Goal: Task Accomplishment & Management: Use online tool/utility

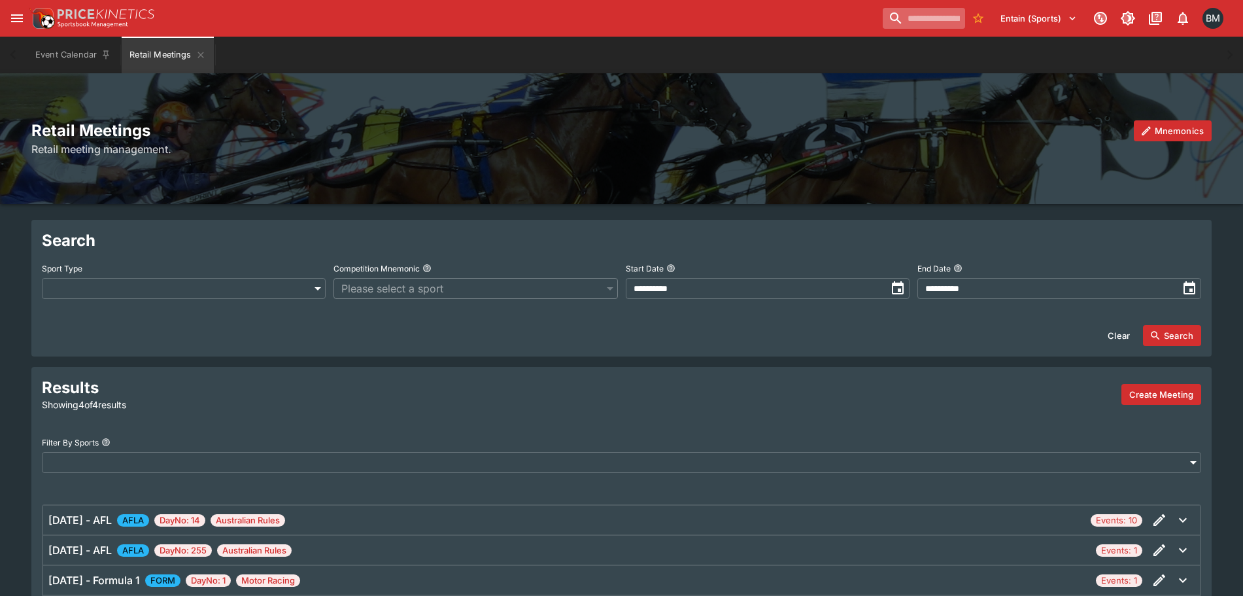
click at [883, 17] on input "search" at bounding box center [924, 18] width 82 height 21
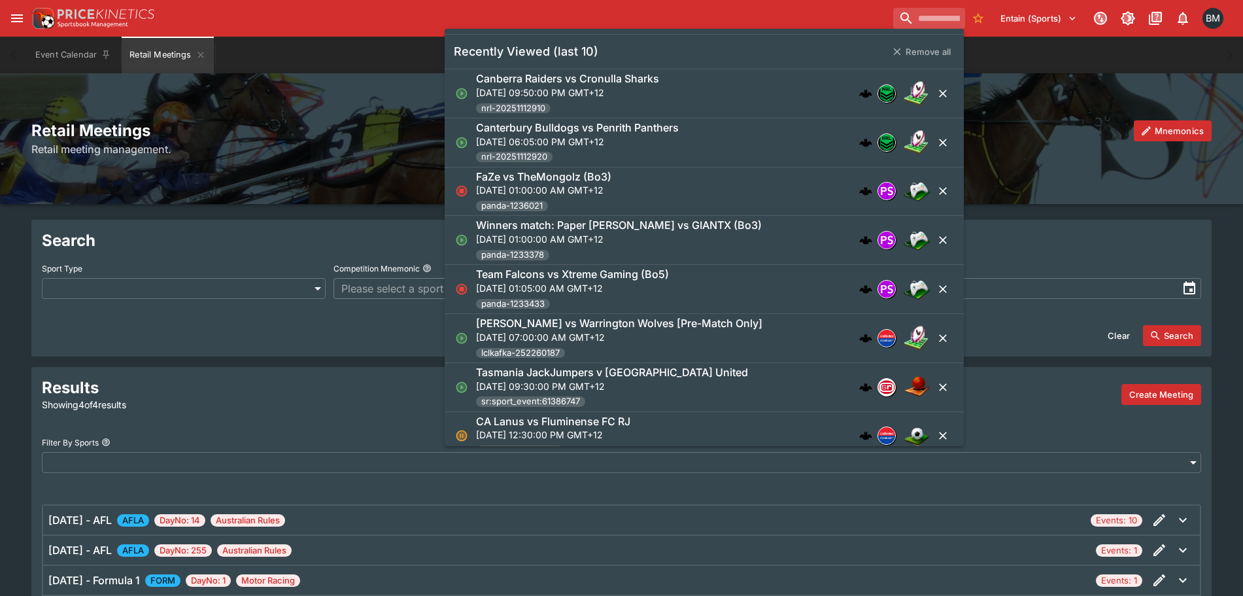
click at [697, 73] on div "Canberra Raiders vs Cronulla Sharks [DATE] 09:50:00 PM GMT+12 nrl-20251112910" at bounding box center [686, 93] width 420 height 43
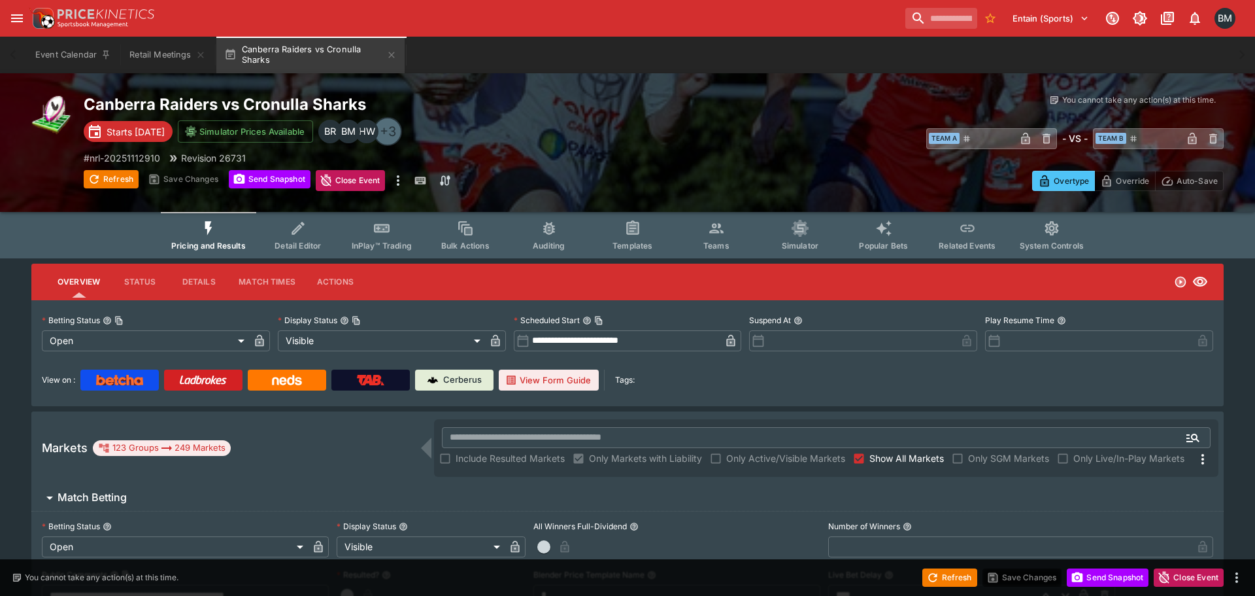
type input "**********"
type input "*******"
type input "**********"
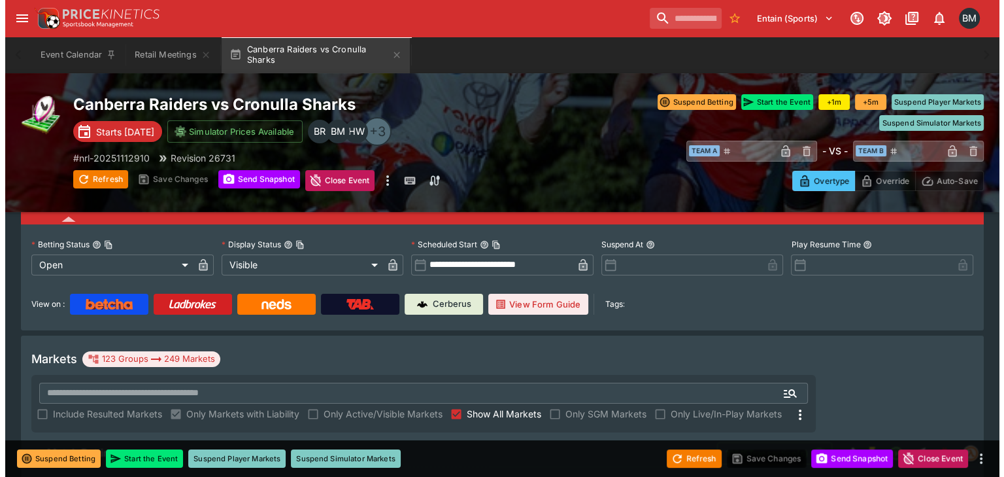
scroll to position [78, 0]
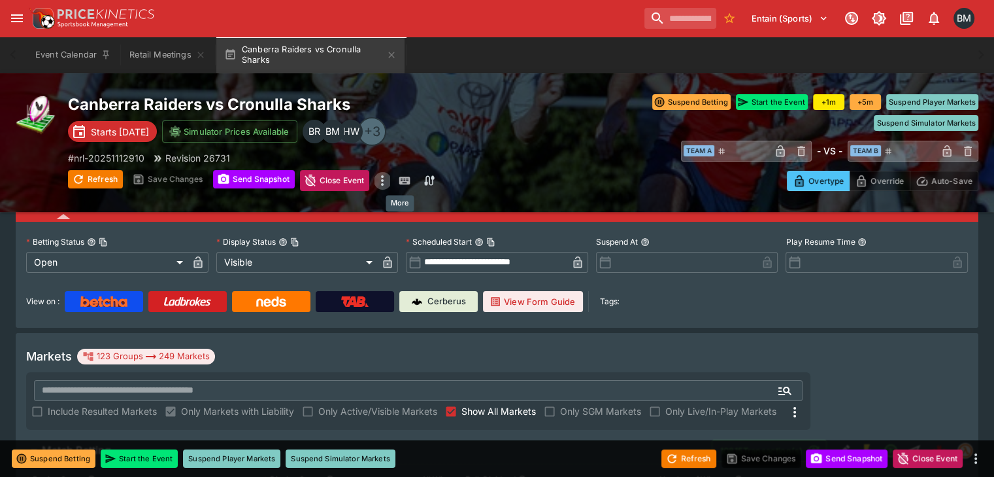
click at [390, 182] on icon "more" at bounding box center [383, 181] width 16 height 16
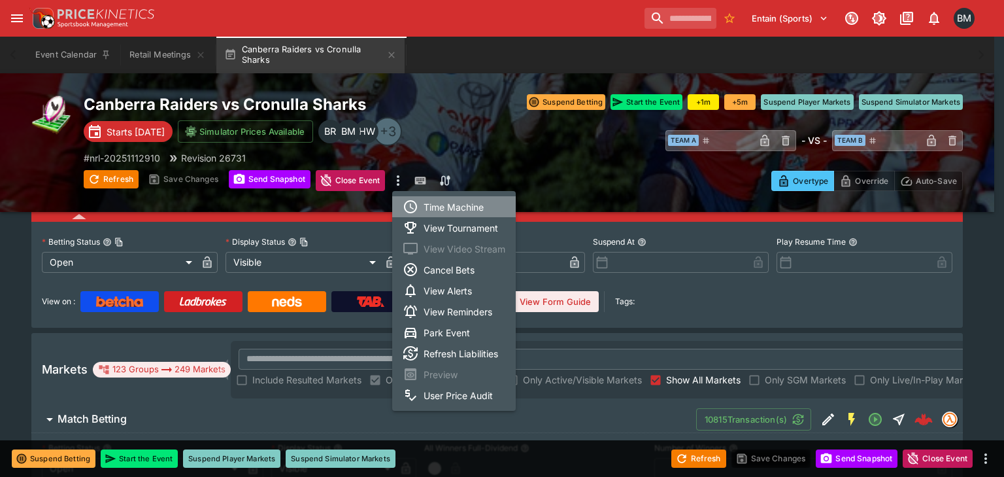
click at [445, 201] on li "Time Machine" at bounding box center [454, 206] width 124 height 21
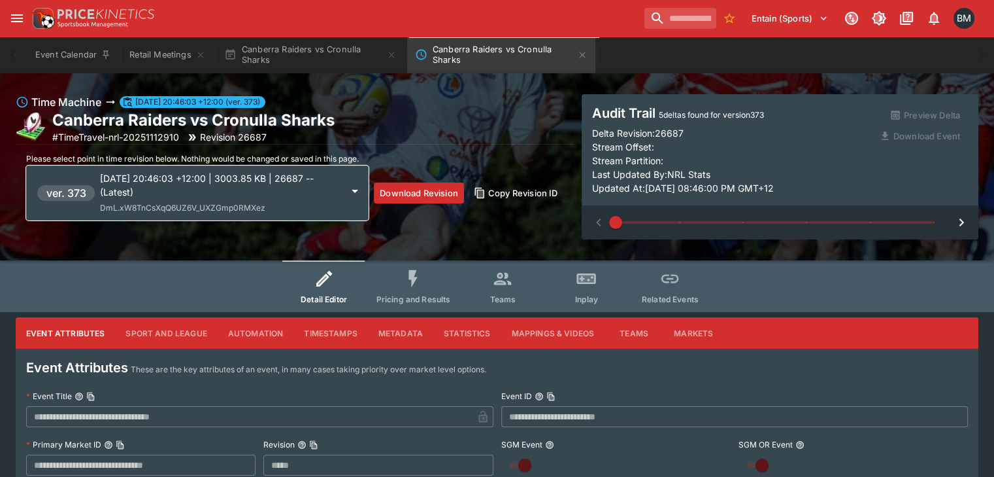
scroll to position [26, 0]
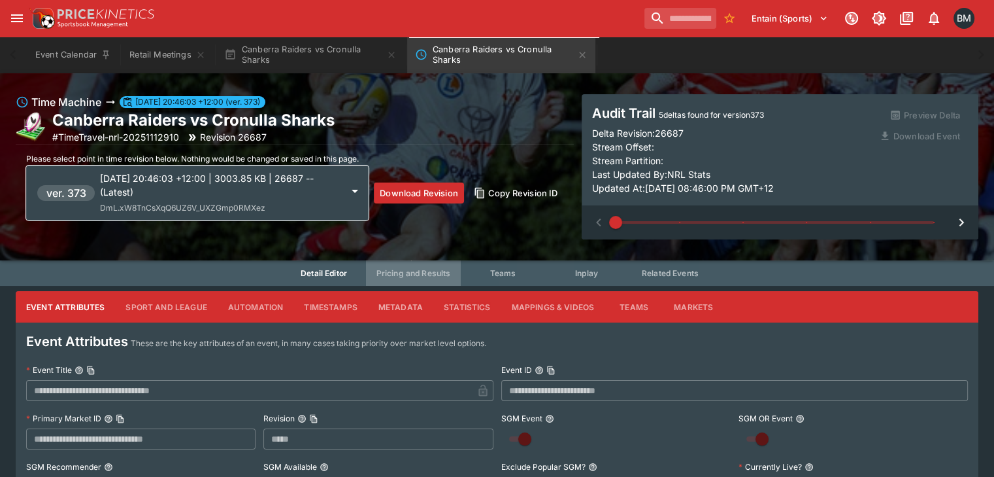
click at [429, 283] on button "Pricing and Results" at bounding box center [413, 260] width 95 height 52
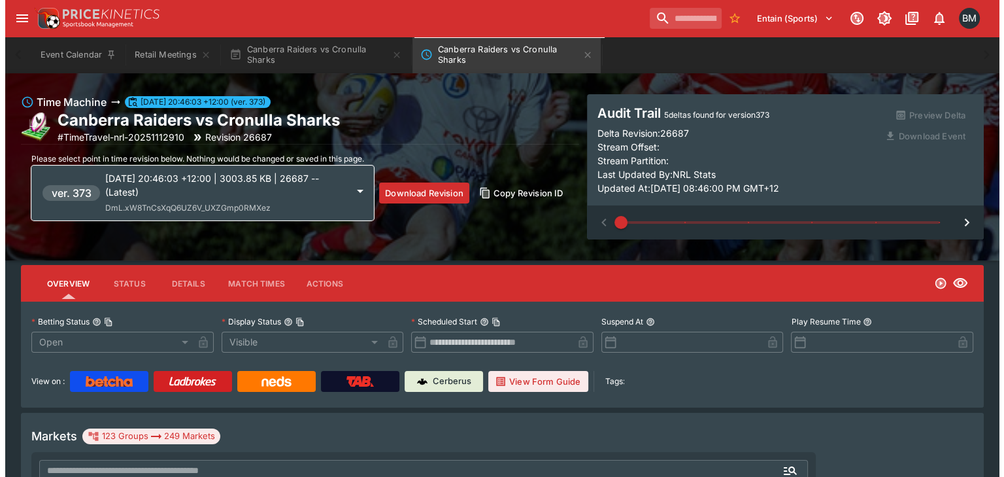
scroll to position [78, 0]
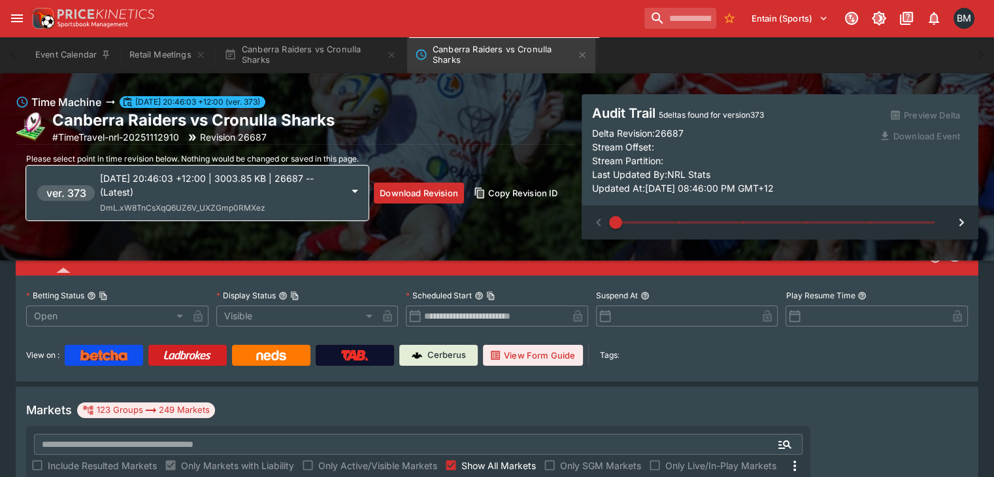
click at [286, 202] on div "[DATE] 20:46:03 +12:00 | 3003.85 KB | 26687 -- (Latest) DmL.xW8TnCsXqQ6UZ6V_UXZ…" at bounding box center [221, 192] width 242 height 43
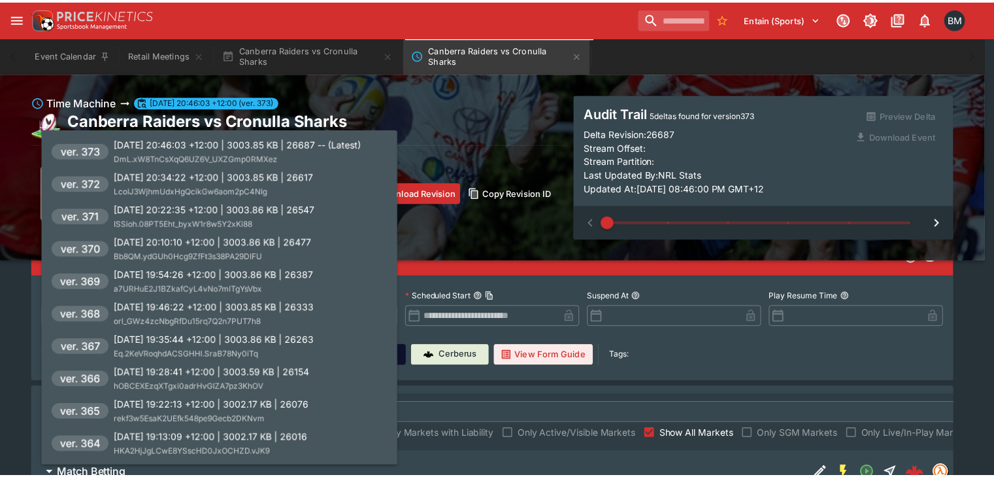
scroll to position [101, 0]
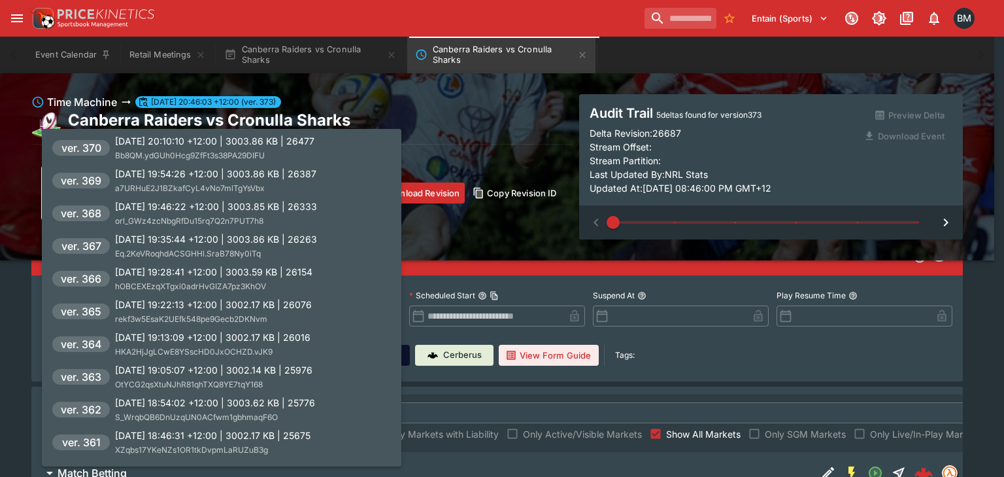
click at [281, 396] on p "[DATE] 18:54:02 +12:00 | 3003.62 KB | 25776" at bounding box center [215, 403] width 200 height 14
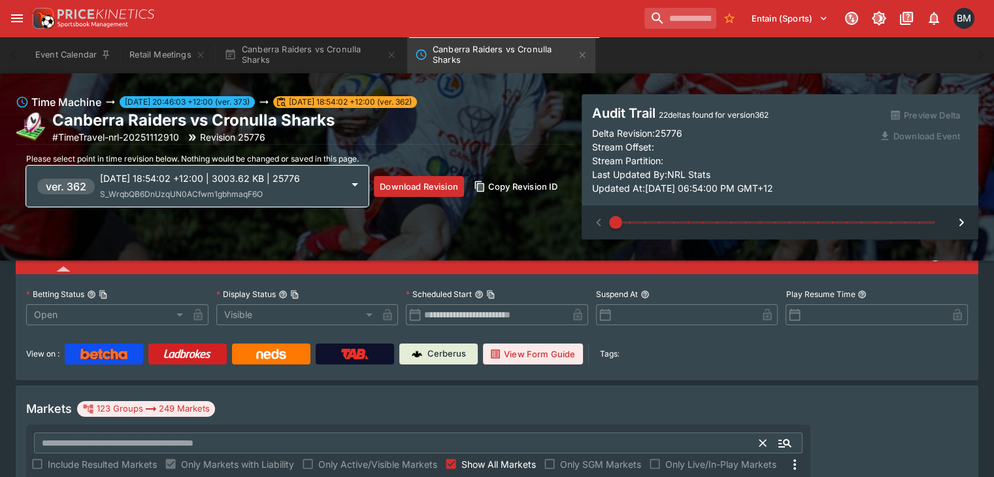
scroll to position [105, 0]
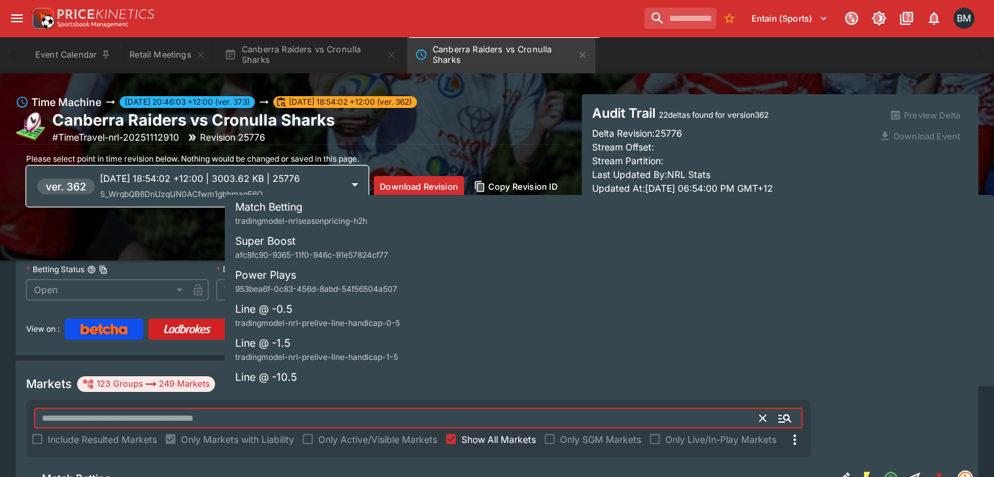
click at [364, 407] on input "text" at bounding box center [397, 417] width 726 height 21
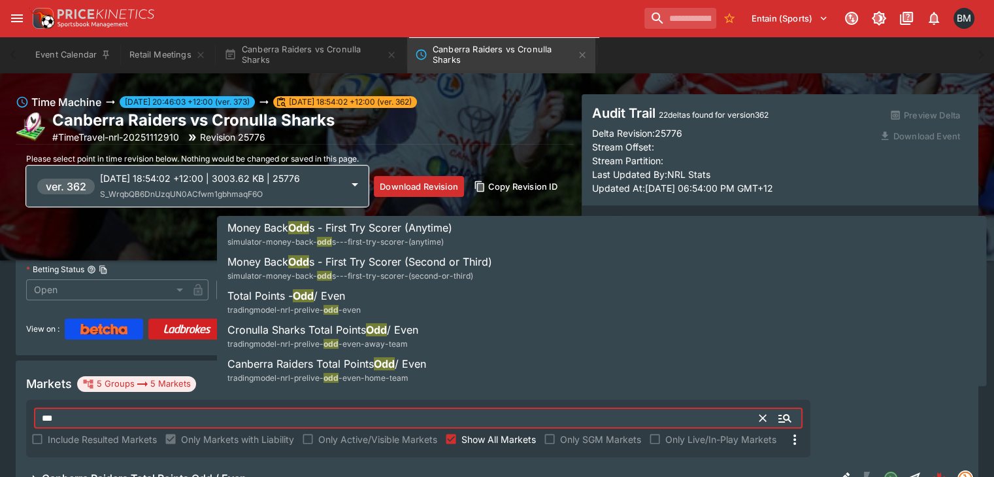
type input "***"
click at [18, 407] on div "**********" at bounding box center [497, 403] width 994 height 383
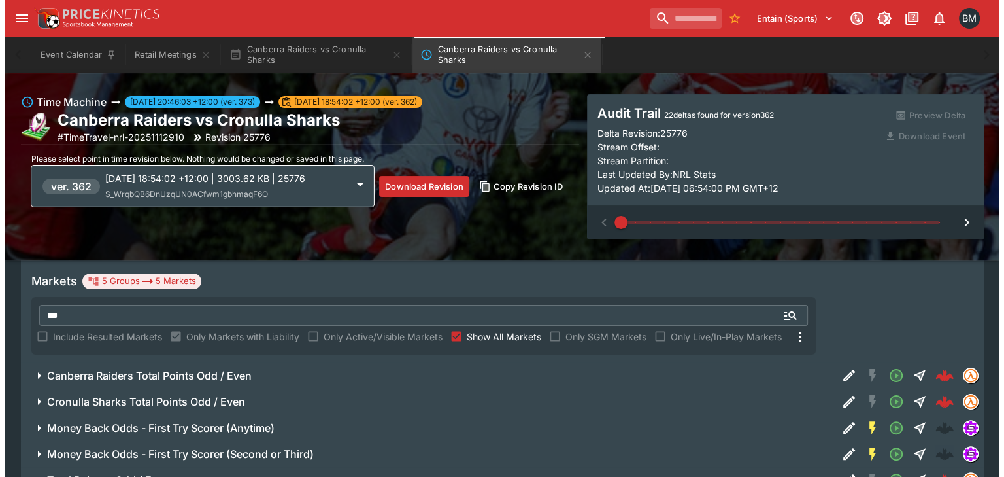
scroll to position [209, 0]
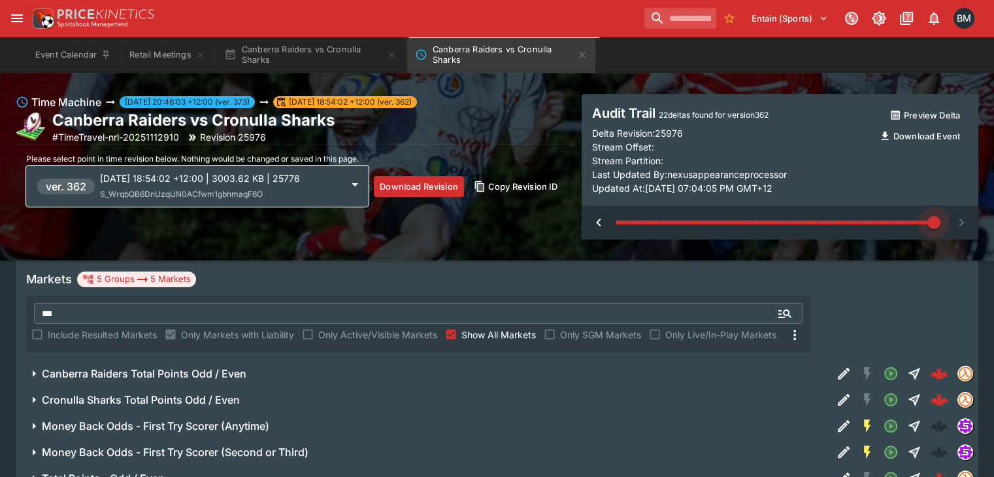
drag, startPoint x: 613, startPoint y: 218, endPoint x: 987, endPoint y: 242, distance: 375.4
click at [987, 242] on div "Time Machine [DATE] 20:46:03 +12:00 (ver. 373) [DATE] 18:54:02 +12:00 (ver. 362…" at bounding box center [497, 166] width 994 height 187
click at [257, 207] on div "Time Machine [DATE] 20:46:03 +12:00 (ver. 373) [DATE] 18:54:02 +12:00 (ver. 362…" at bounding box center [295, 166] width 558 height 145
click at [259, 195] on span "S_WrqbQB6DnUzqUN0ACfwm1gbhmaqF6O" at bounding box center [181, 194] width 163 height 10
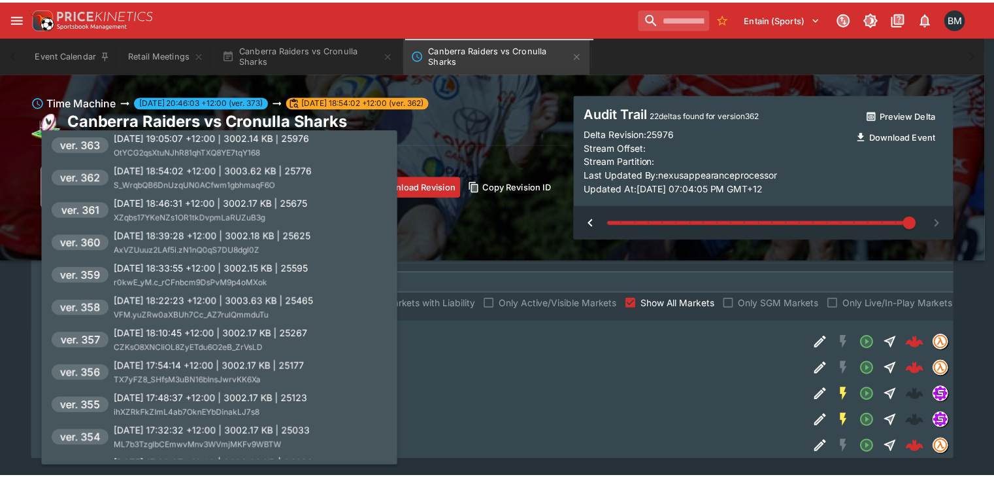
scroll to position [307, 0]
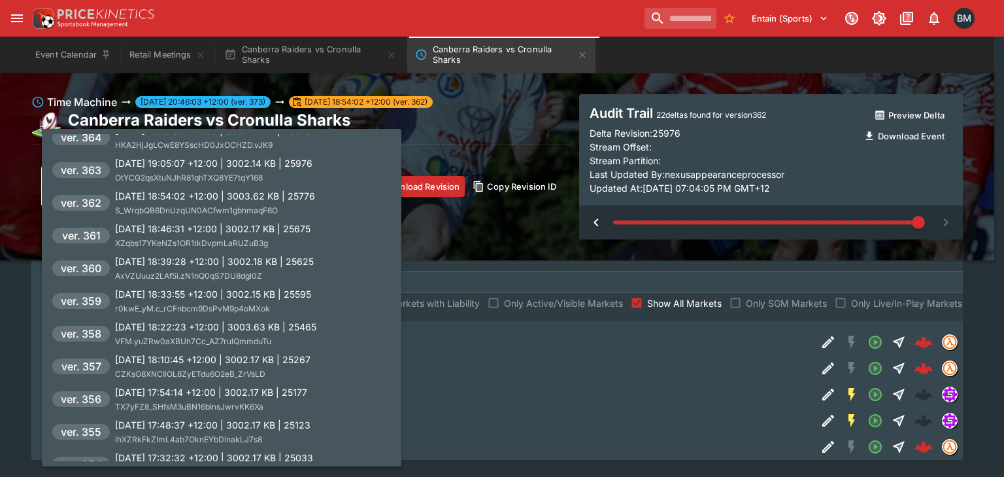
click at [273, 166] on p "[DATE] 19:05:07 +12:00 | 3002.14 KB | 25976" at bounding box center [213, 163] width 197 height 14
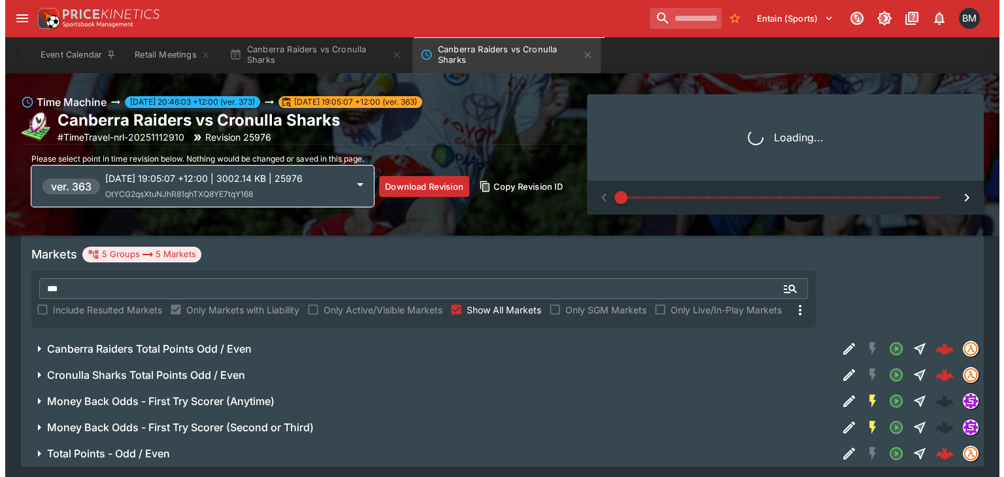
scroll to position [209, 0]
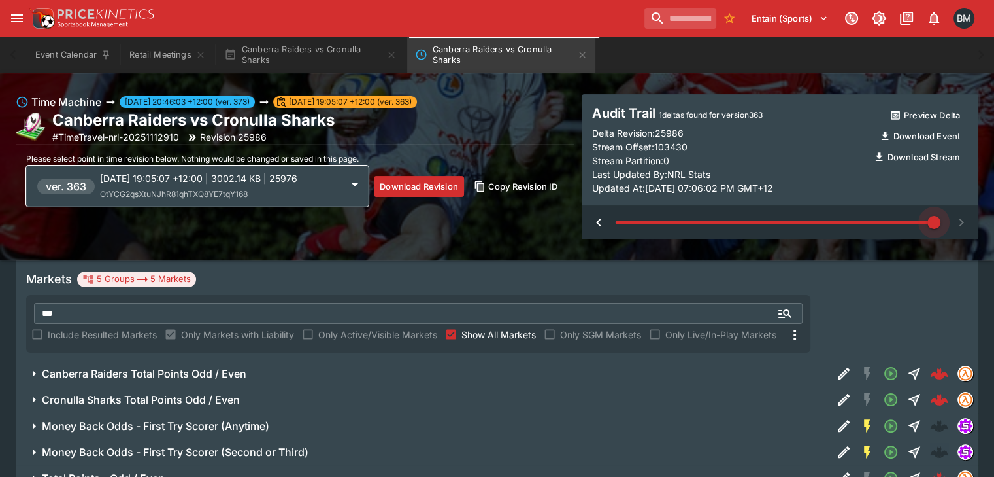
drag, startPoint x: 608, startPoint y: 234, endPoint x: 862, endPoint y: 236, distance: 253.7
click at [862, 236] on div at bounding box center [780, 222] width 397 height 34
click at [294, 179] on p "[DATE] 19:05:07 +12:00 | 3002.14 KB | 25976" at bounding box center [221, 178] width 242 height 14
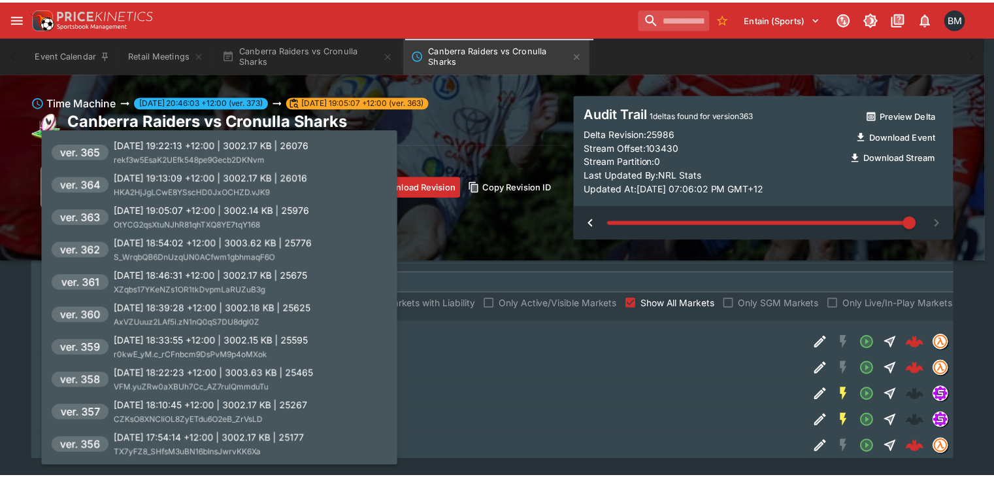
scroll to position [248, 0]
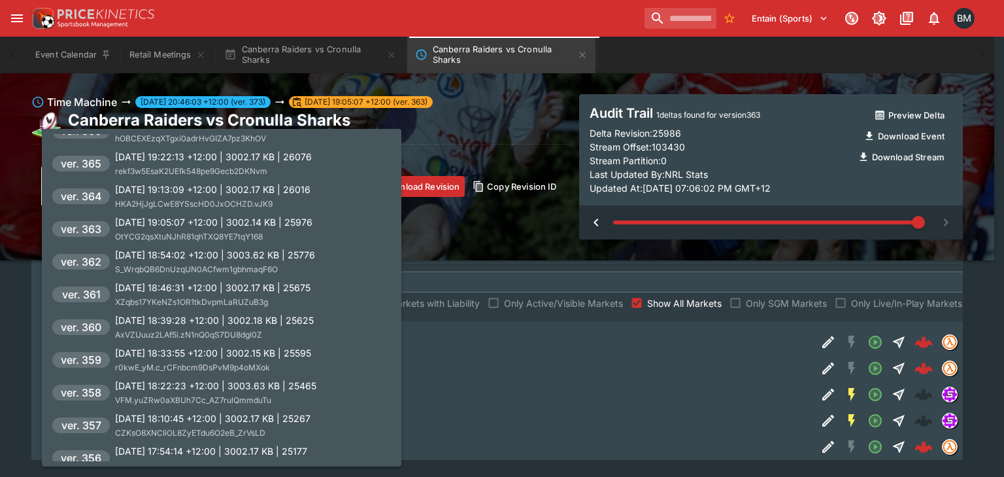
click at [301, 193] on p "[DATE] 19:13:09 +12:00 | 3002.17 KB | 26016" at bounding box center [212, 189] width 195 height 14
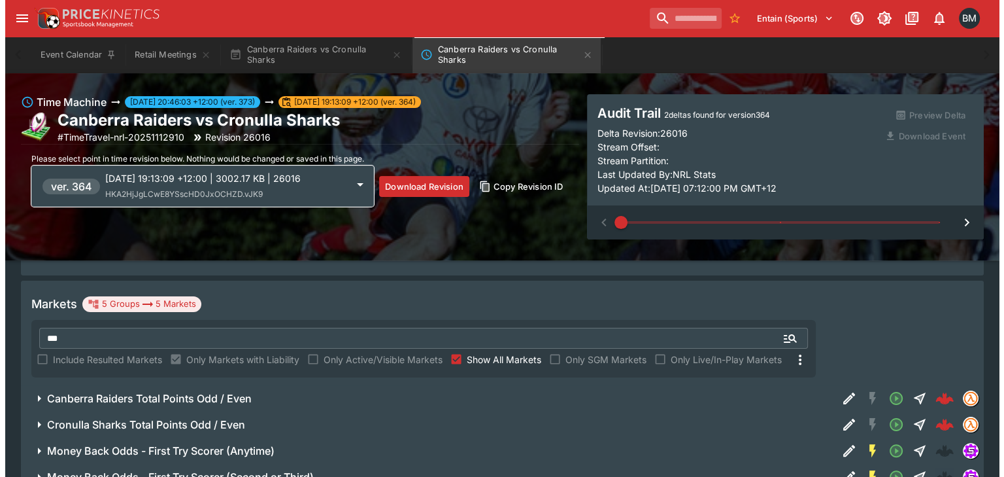
scroll to position [209, 0]
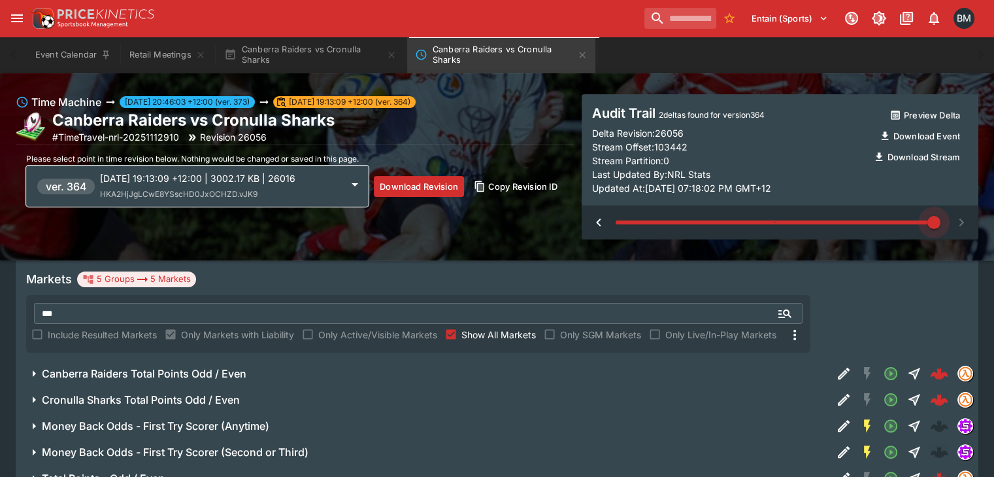
drag, startPoint x: 615, startPoint y: 229, endPoint x: 967, endPoint y: 233, distance: 351.7
click at [967, 233] on div "Time Machine [DATE] 20:46:03 +12:00 (ver. 373) [DATE] 19:13:09 +12:00 (ver. 364…" at bounding box center [497, 166] width 994 height 145
click at [295, 174] on p "[DATE] 19:13:09 +12:00 | 3002.17 KB | 26016" at bounding box center [221, 178] width 242 height 14
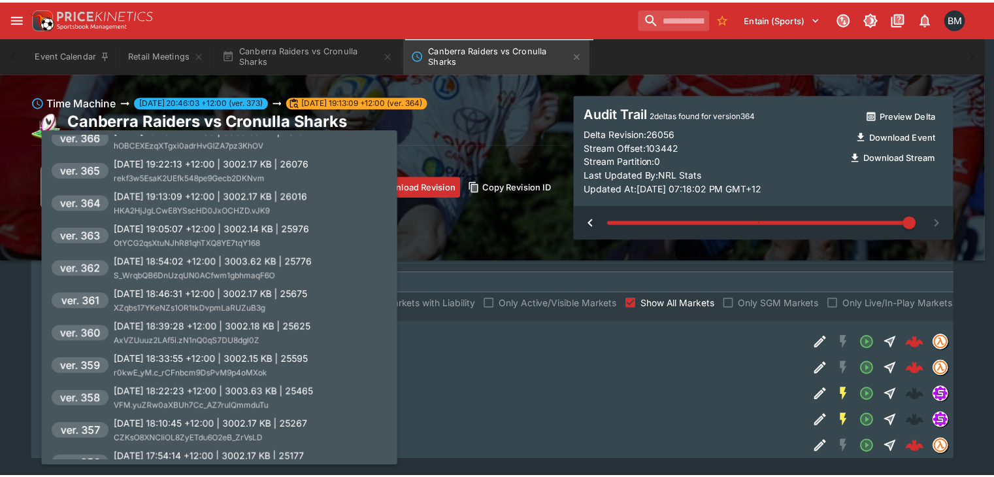
scroll to position [242, 0]
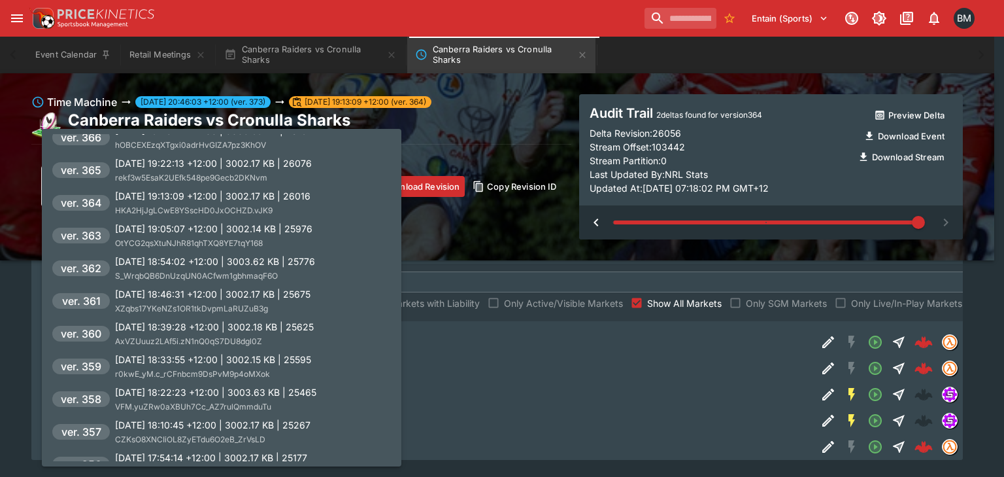
click at [309, 178] on div "[DATE] 19:22:13 +12:00 | 3002.17 KB | 26076 rekf3w5EsaK2UEfk548pe9Gecb2DKNvm" at bounding box center [213, 170] width 197 height 28
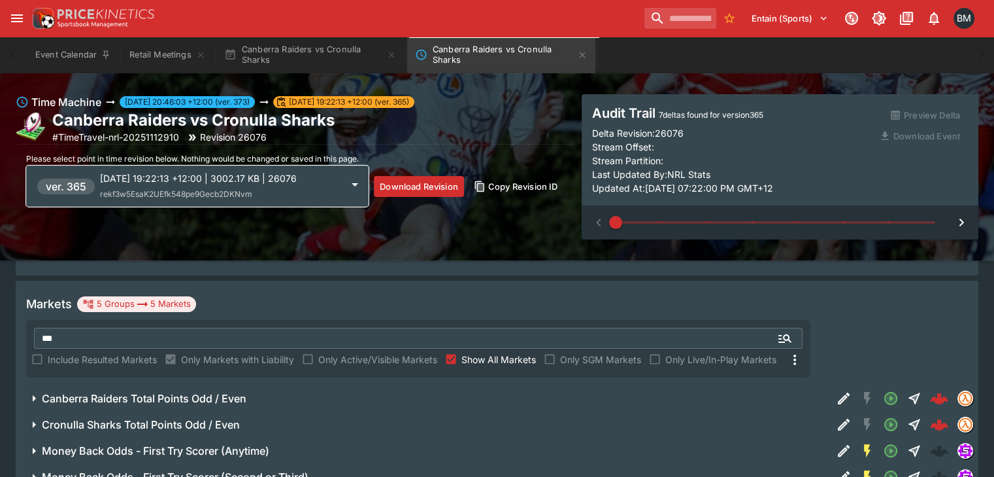
scroll to position [209, 0]
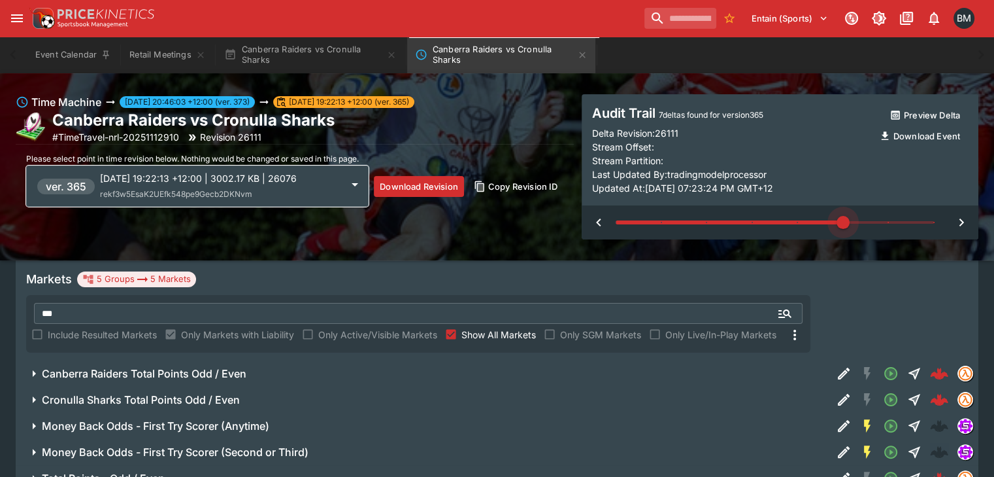
type input "*"
drag, startPoint x: 609, startPoint y: 222, endPoint x: 959, endPoint y: 216, distance: 349.8
click at [959, 216] on div at bounding box center [780, 222] width 397 height 34
click at [587, 57] on icon "Canberra Raiders vs Cronulla Sharks" at bounding box center [582, 55] width 10 height 10
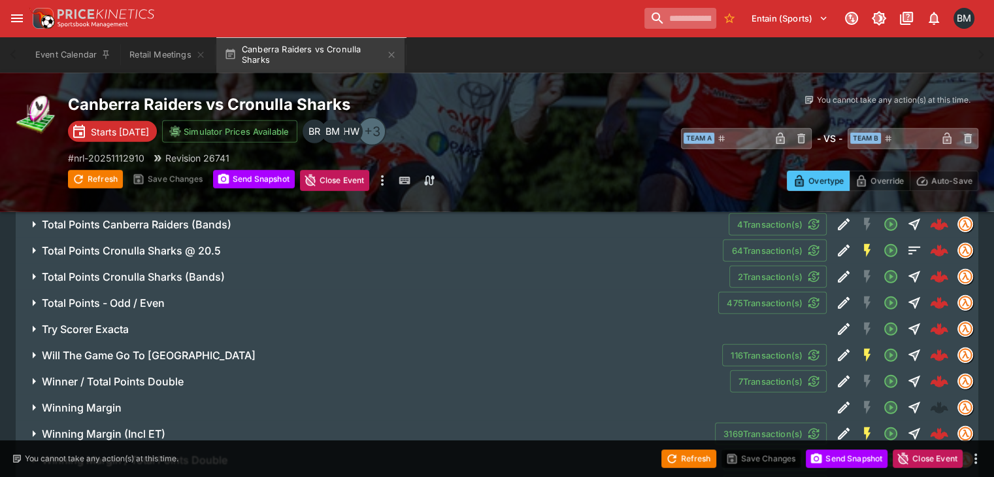
scroll to position [3592, 0]
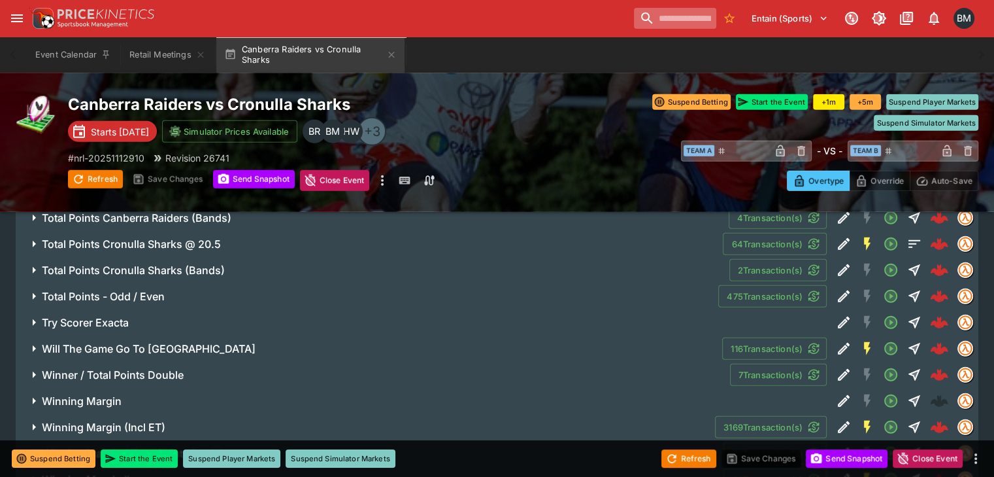
click at [647, 22] on input "search" at bounding box center [675, 18] width 82 height 21
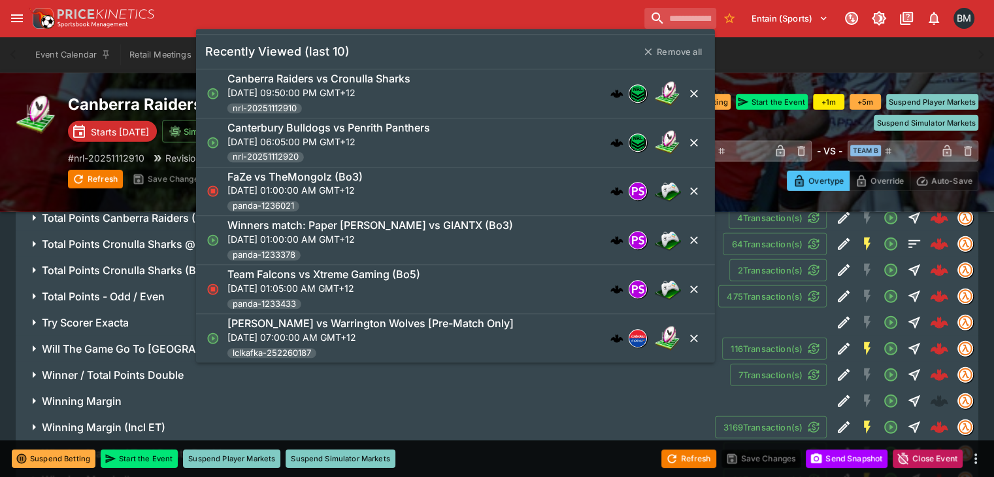
click at [486, 137] on div "Canterbury Bulldogs vs Penrith Panthers [DATE] 06:05:00 PM GMT+12 nrl-202511129…" at bounding box center [437, 142] width 420 height 43
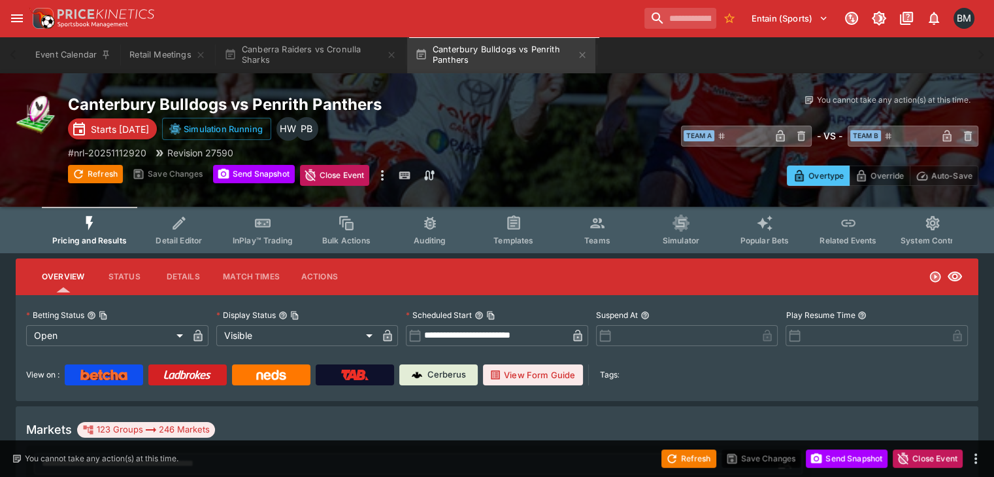
type input "**********"
type input "*******"
type input "**********"
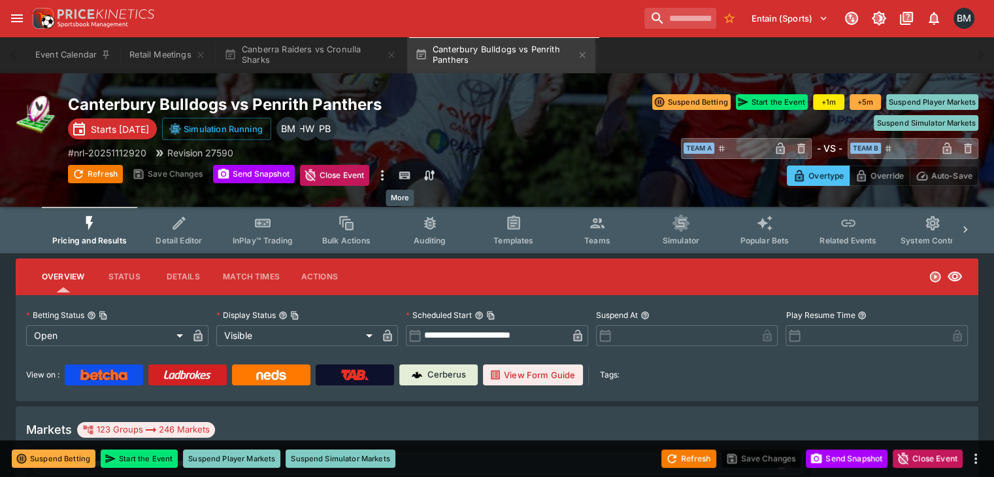
click at [390, 180] on icon "more" at bounding box center [383, 175] width 16 height 16
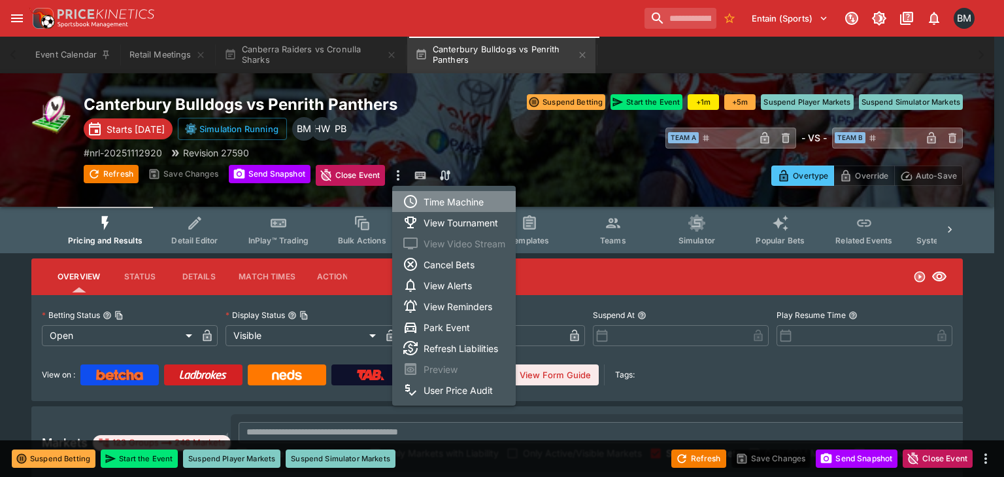
click at [427, 195] on li "Time Machine" at bounding box center [454, 201] width 124 height 21
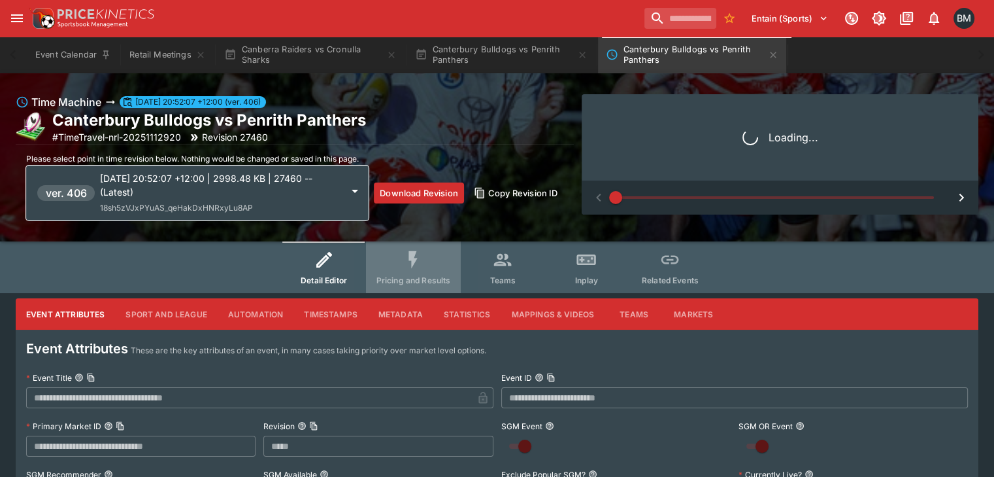
click at [416, 276] on span "Pricing and Results" at bounding box center [414, 280] width 75 height 10
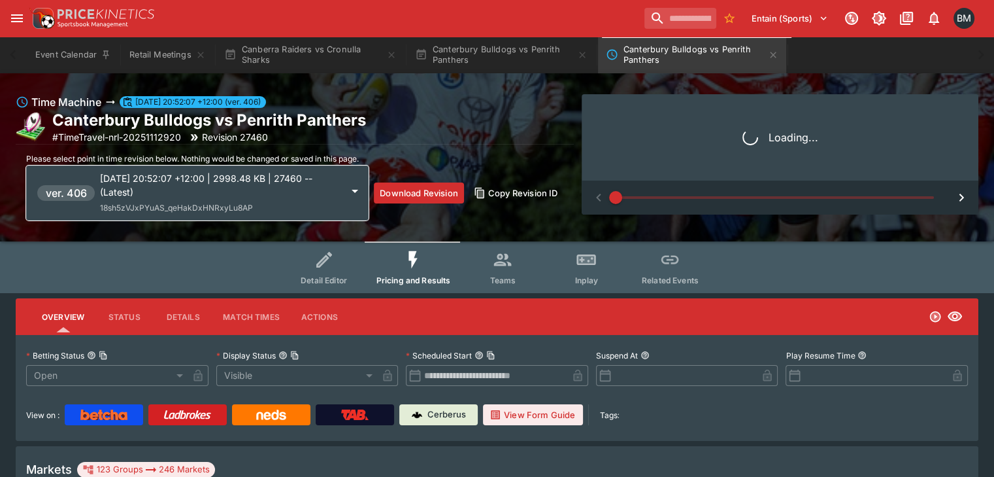
click at [269, 201] on div "[DATE] 20:52:07 +12:00 | 2998.48 KB | 27460 -- (Latest) 18sh5zVJxPYuAS_qeHakDxH…" at bounding box center [221, 192] width 242 height 43
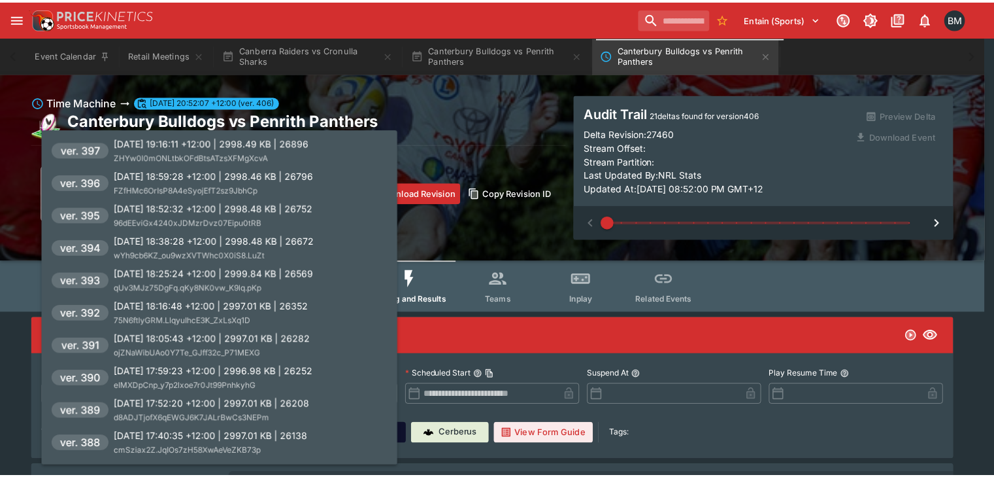
scroll to position [318, 0]
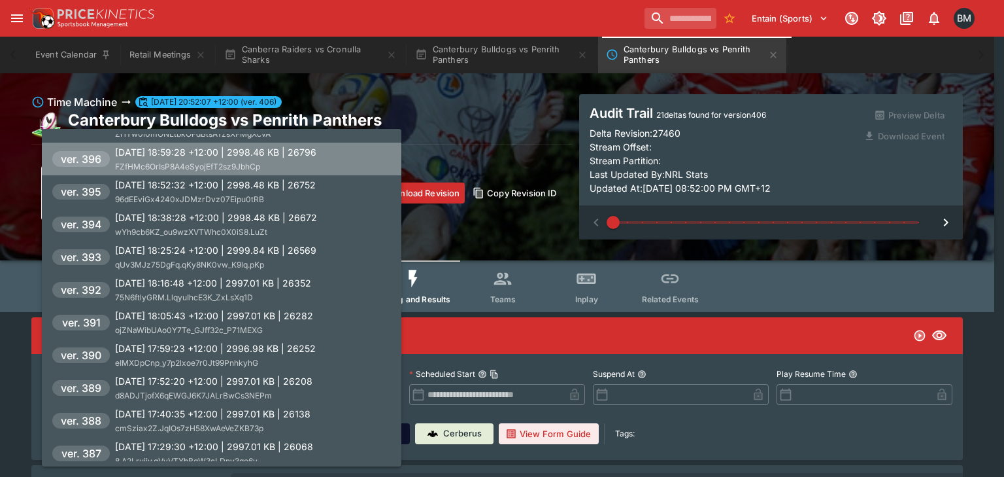
click at [339, 160] on li "ver. 396 [DATE] 18:59:28 +12:00 | 2998.46 KB | 26796 FZfHMc6OrIsP8A4eSyojEfT2sz…" at bounding box center [222, 159] width 360 height 33
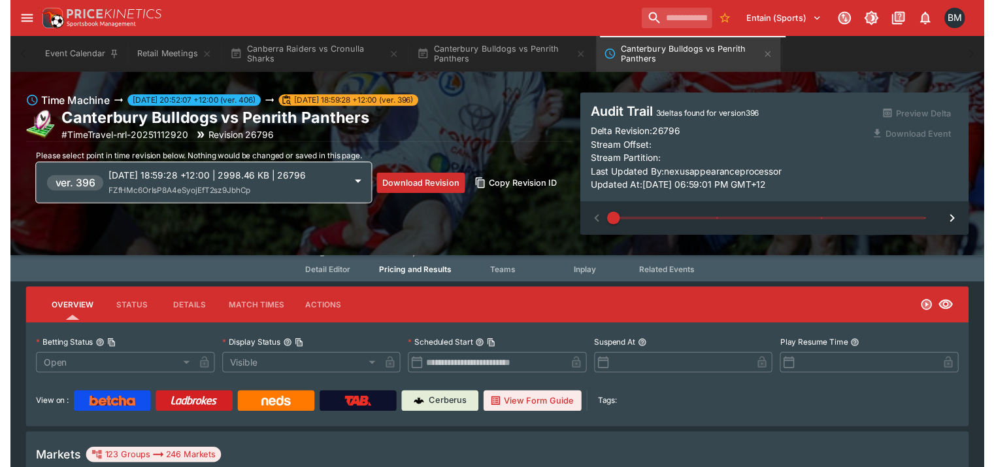
scroll to position [26, 0]
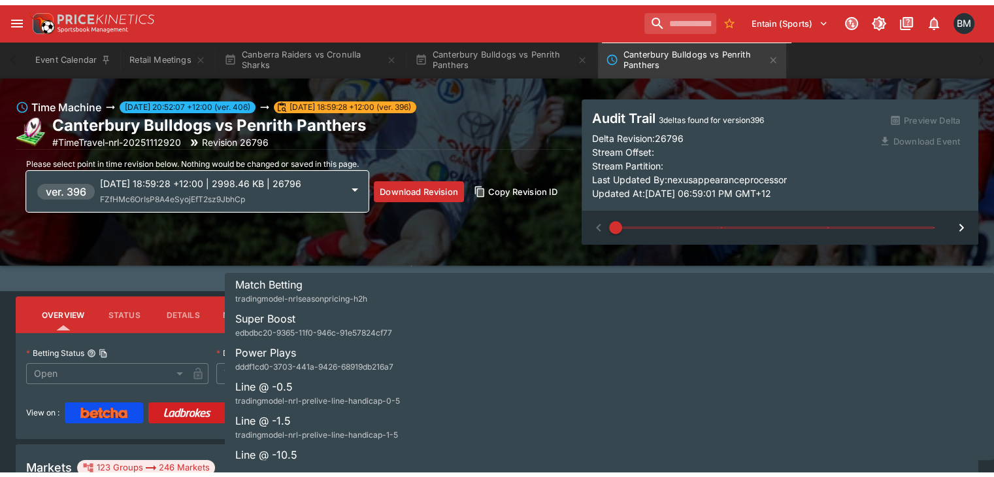
scroll to position [29, 0]
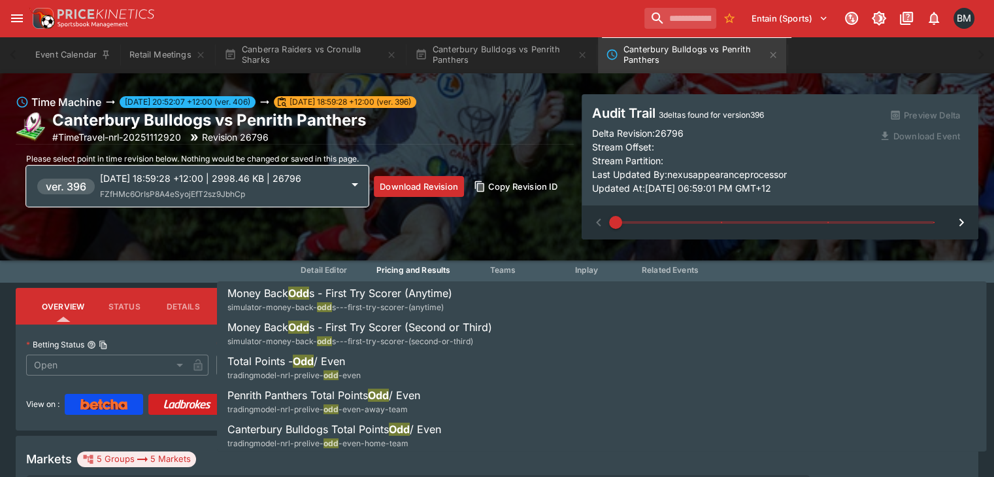
type input "***"
click at [30, 388] on div "**********" at bounding box center [497, 479] width 994 height 383
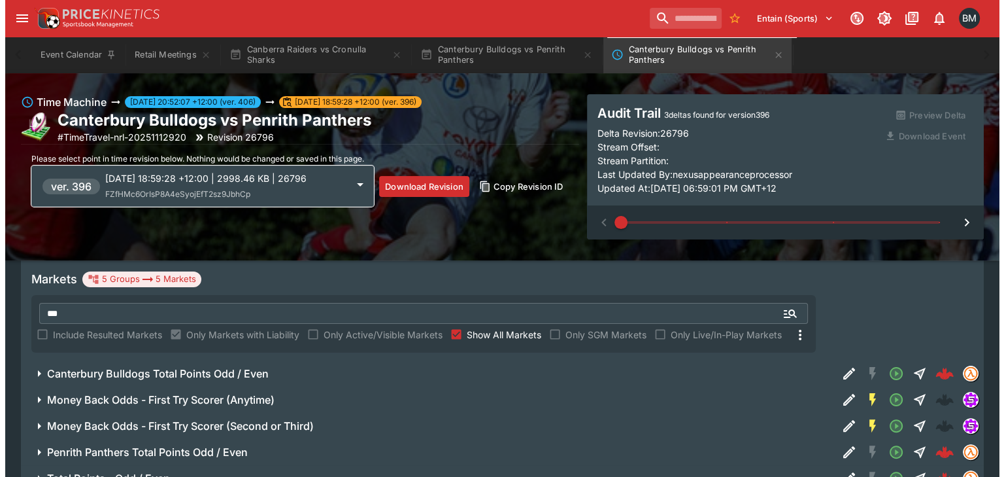
scroll to position [237, 0]
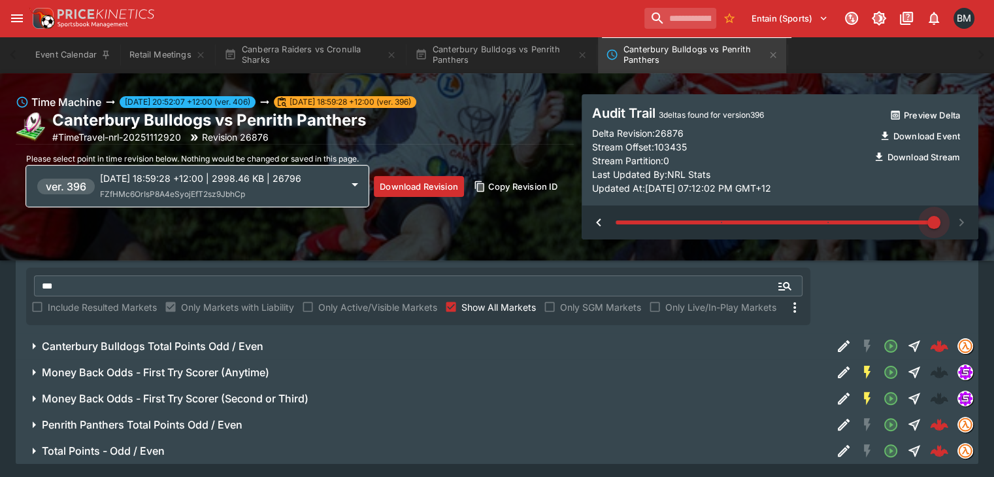
drag, startPoint x: 614, startPoint y: 219, endPoint x: 943, endPoint y: 221, distance: 328.8
click at [943, 221] on div at bounding box center [780, 222] width 397 height 34
click at [225, 190] on span "FZfHMc6OrIsP8A4eSyojEfT2sz9JbhCp" at bounding box center [172, 194] width 145 height 10
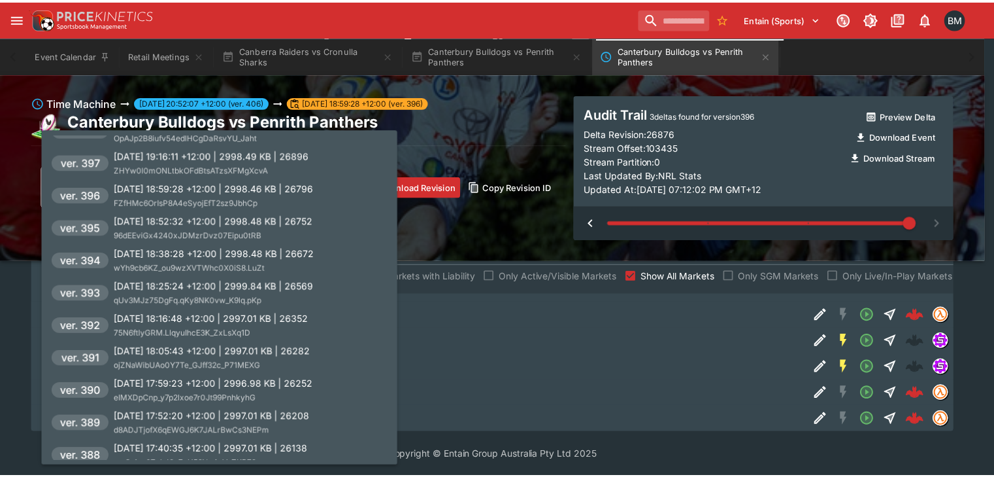
scroll to position [275, 0]
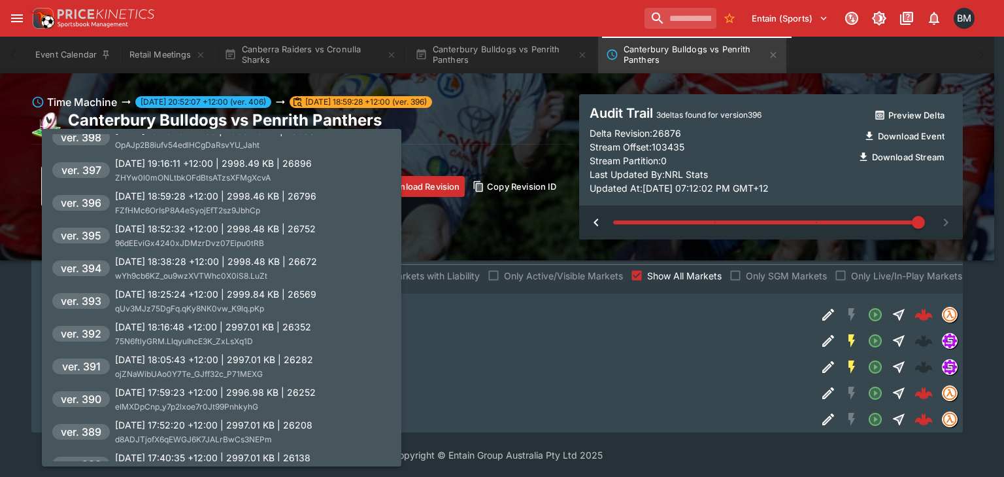
click at [289, 160] on p "[DATE] 19:16:11 +12:00 | 2998.49 KB | 26896" at bounding box center [213, 163] width 197 height 14
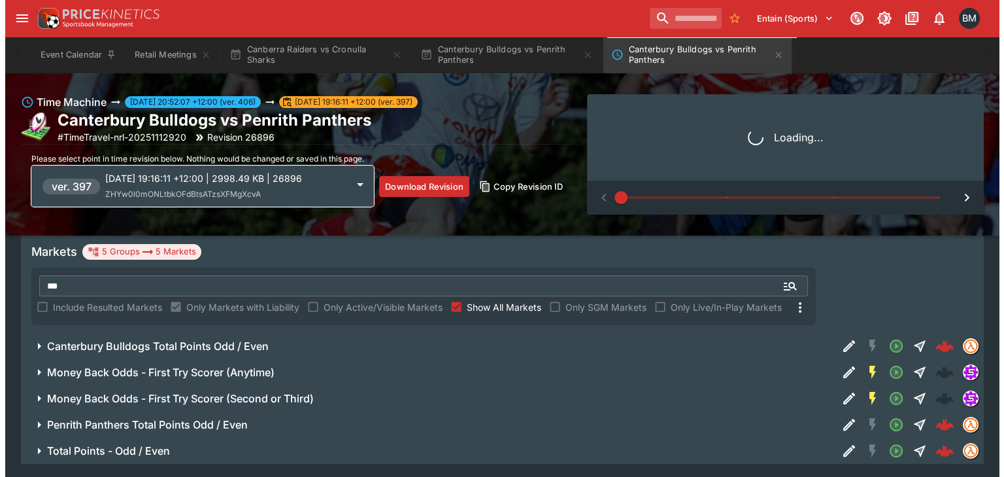
scroll to position [237, 0]
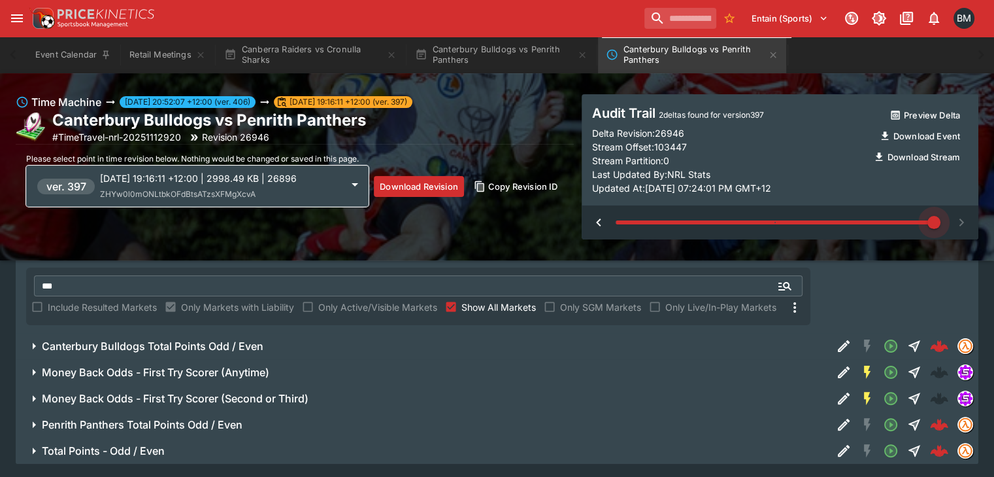
drag, startPoint x: 614, startPoint y: 224, endPoint x: 850, endPoint y: 250, distance: 238.1
click at [850, 250] on div "Time Machine [DATE] 20:52:07 +12:00 (ver. 406) [DATE] 19:16:11 +12:00 (ver. 397…" at bounding box center [497, 166] width 994 height 187
click at [220, 178] on p "[DATE] 19:16:11 +12:00 | 2998.49 KB | 26896" at bounding box center [221, 178] width 242 height 14
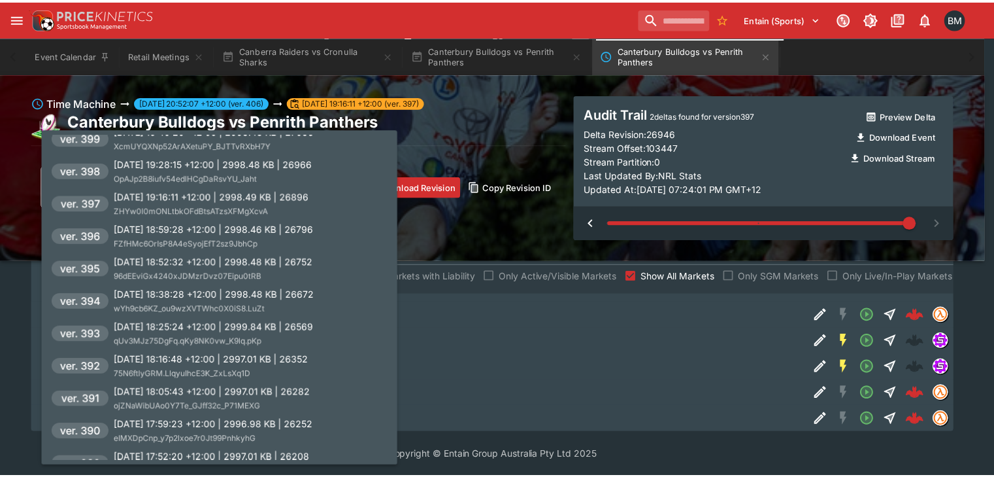
scroll to position [242, 0]
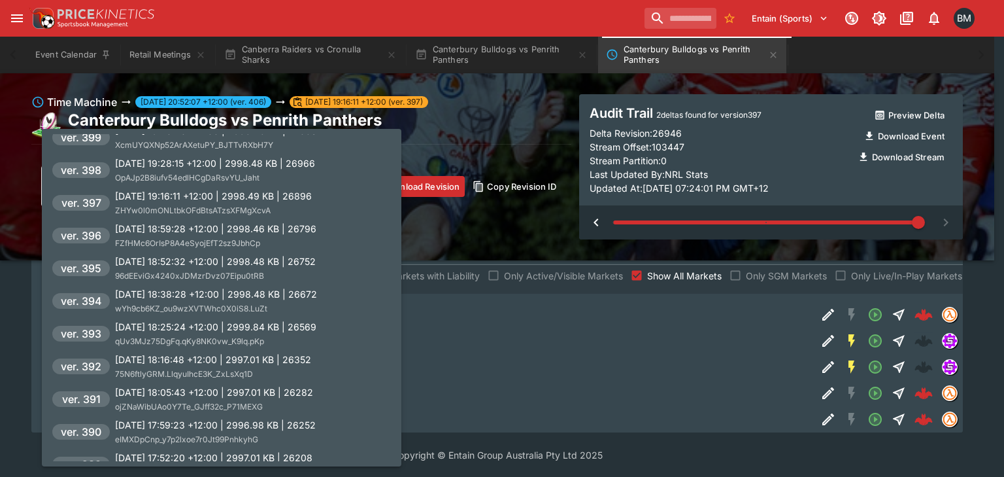
click at [313, 173] on div "[DATE] 19:28:15 +12:00 | 2998.48 KB | 26966 OpAJp2B8iufv54edlHCgDaRsvYU_Jaht" at bounding box center [215, 170] width 200 height 28
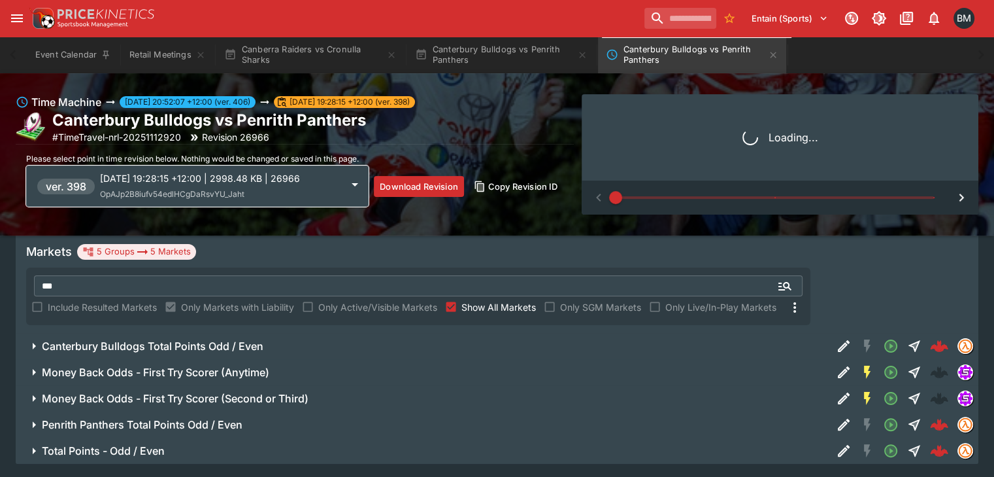
scroll to position [237, 0]
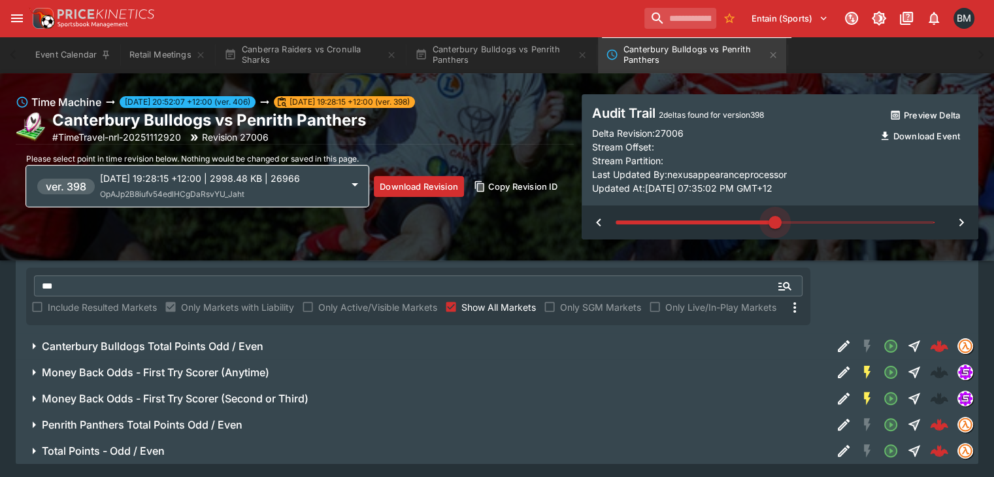
type input "*"
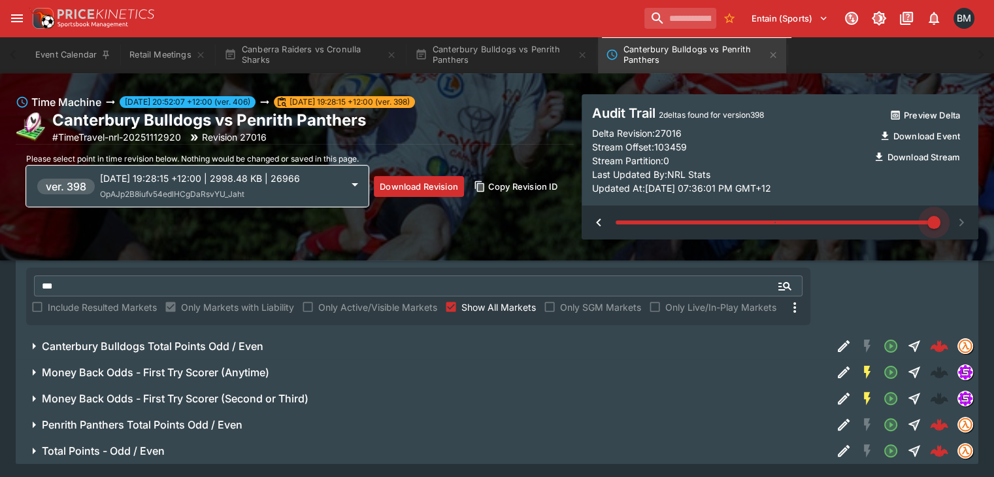
drag, startPoint x: 614, startPoint y: 217, endPoint x: 915, endPoint y: 232, distance: 300.4
click at [928, 229] on span at bounding box center [934, 222] width 13 height 13
click at [775, 56] on icon "Canterbury Bulldogs vs Penrith Panthers" at bounding box center [773, 55] width 10 height 10
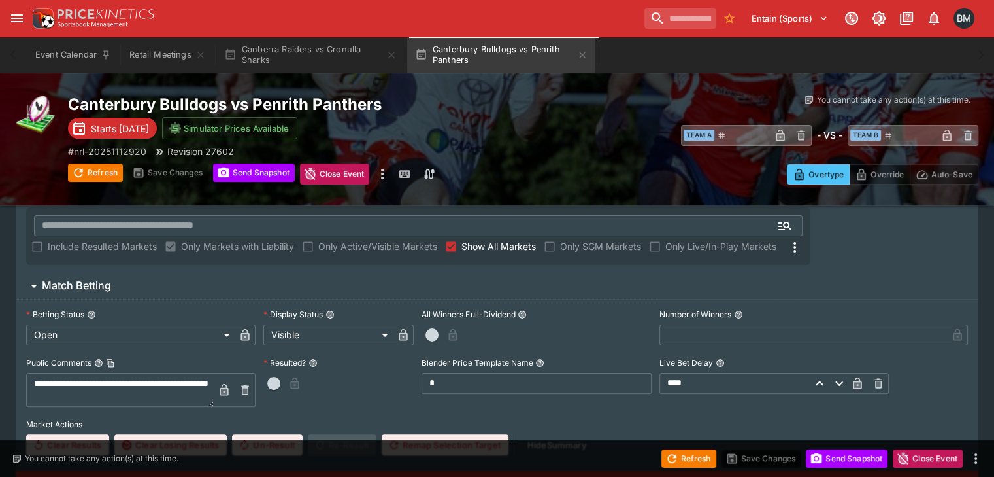
scroll to position [3614, 0]
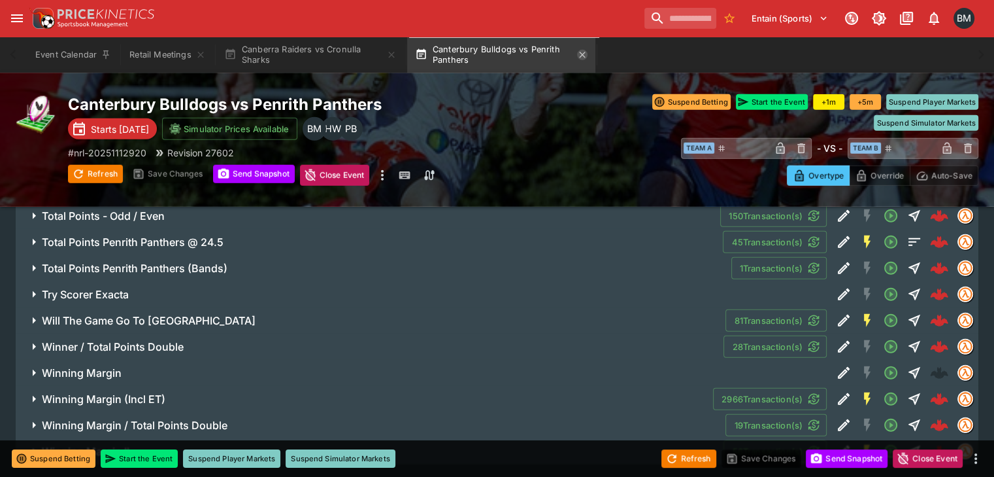
click at [585, 54] on icon "button" at bounding box center [582, 55] width 6 height 6
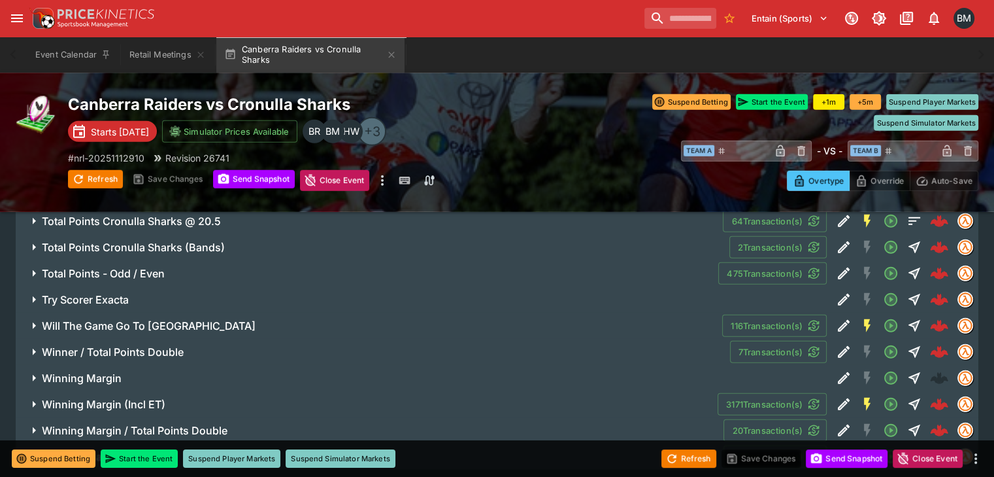
scroll to position [3620, 0]
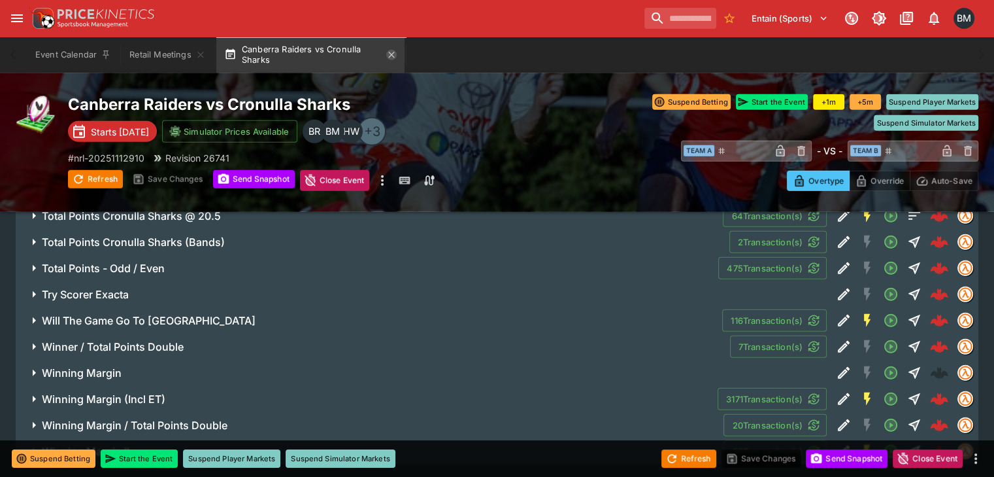
click at [395, 58] on icon "button" at bounding box center [391, 55] width 10 height 10
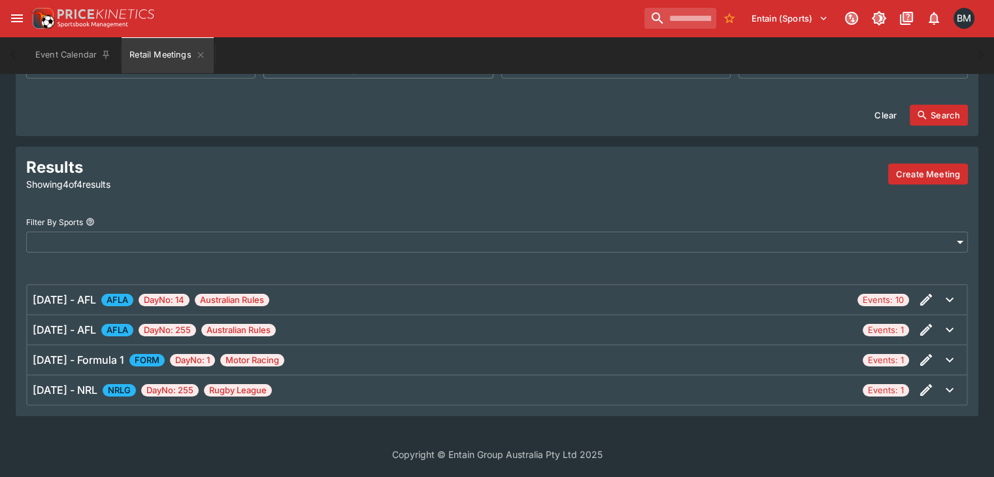
scroll to position [219, 0]
